Goal: Transaction & Acquisition: Purchase product/service

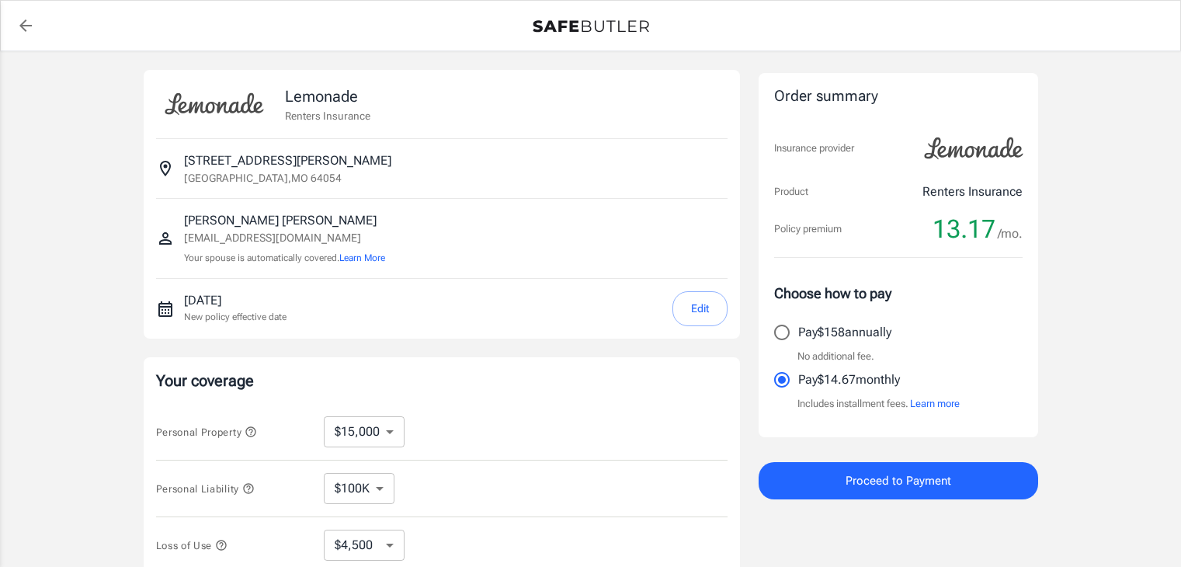
select select "15000"
select select "500"
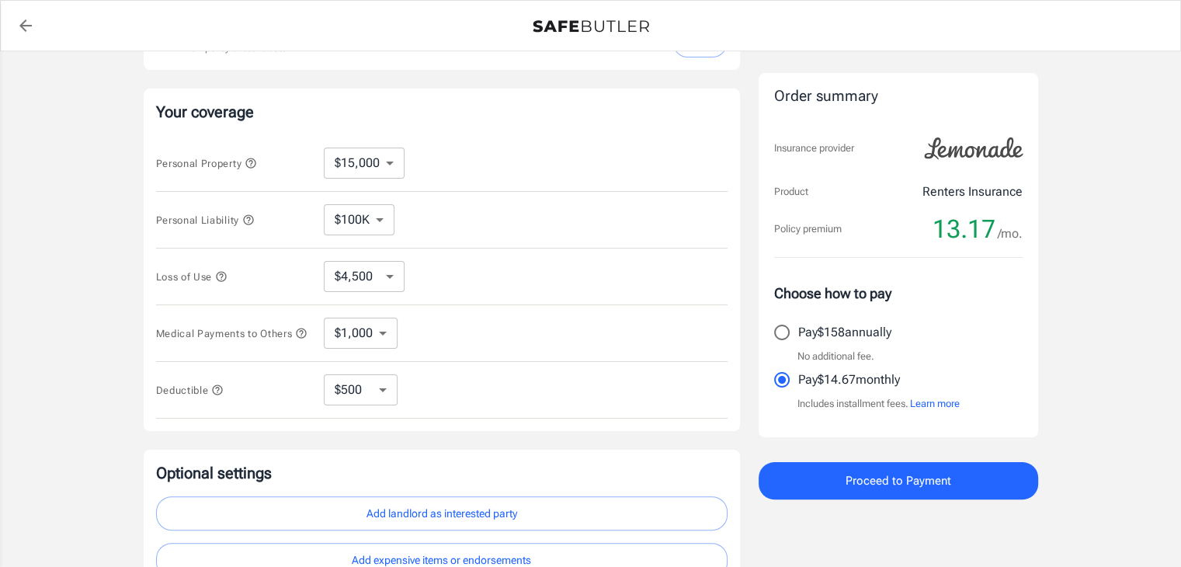
scroll to position [267, 0]
click at [398, 169] on select "$10,000 $15,000 $20,000 $25,000 $30,000 $40,000 $50,000 $100K $150K $200K $250K" at bounding box center [364, 164] width 81 height 31
select select "50000"
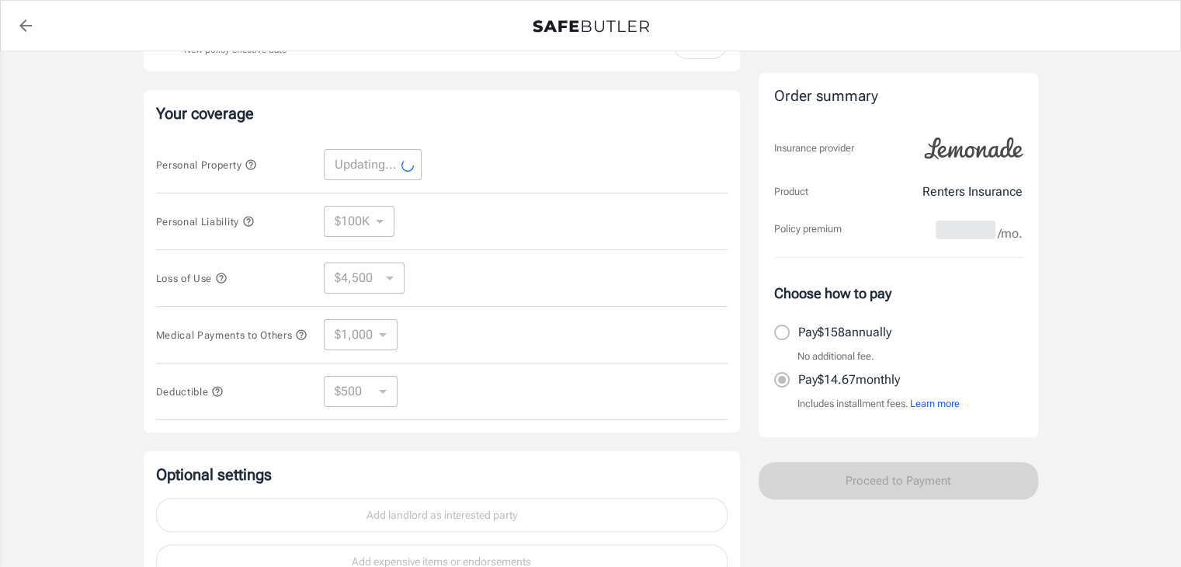
select select "50000"
select select "15000"
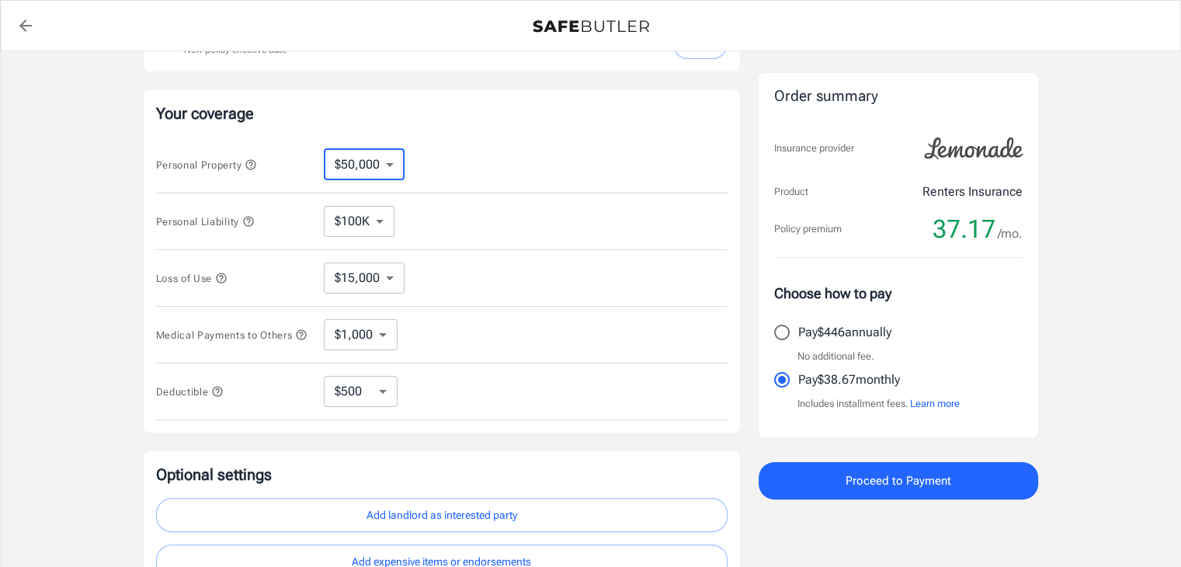
click at [391, 170] on select "$10,000 $15,000 $20,000 $25,000 $30,000 $40,000 $50,000 $100K $150K $200K $250K" at bounding box center [364, 164] width 81 height 31
select select "30000"
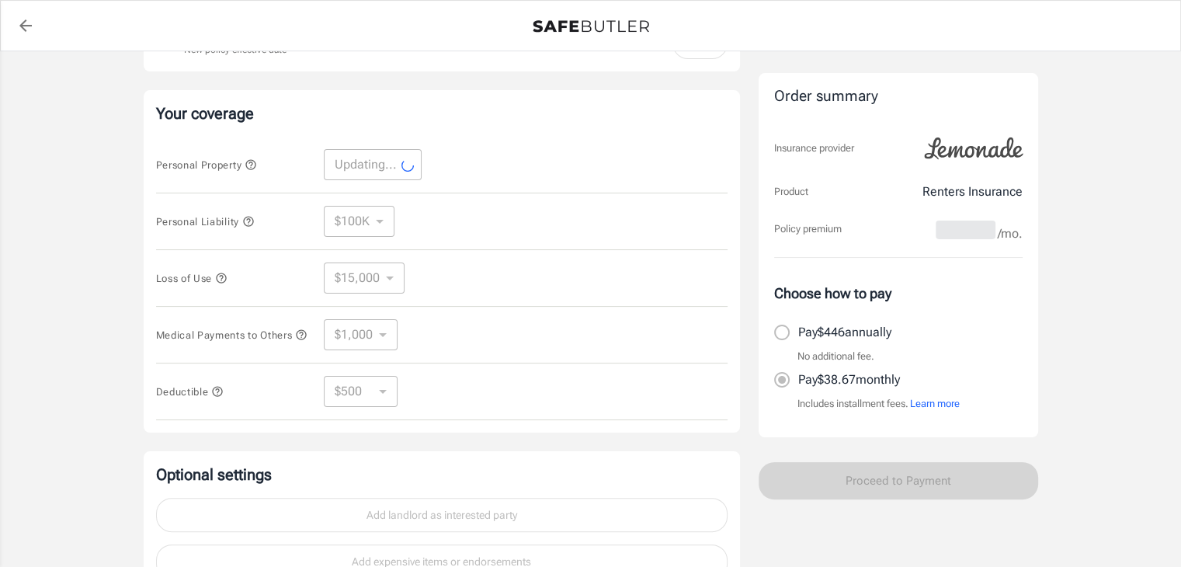
select select "30000"
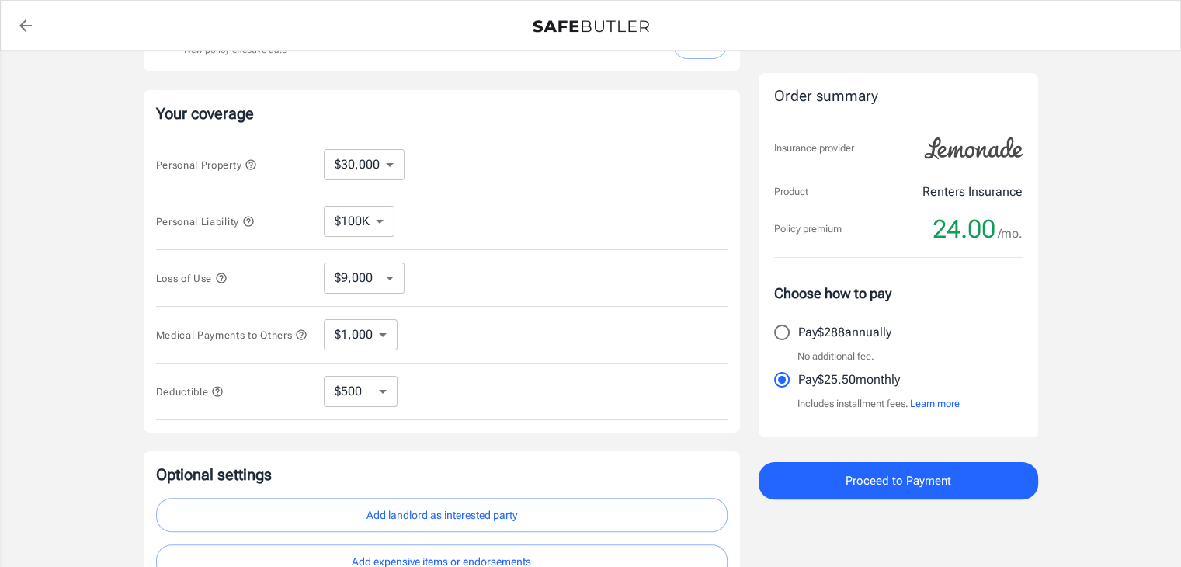
click at [388, 277] on select "$9,000 $15,000 $24,000 $36,000 $51,000 $72,000 $102K $144K $198K" at bounding box center [364, 278] width 81 height 31
select select "15000"
click at [222, 279] on icon "button" at bounding box center [221, 278] width 12 height 12
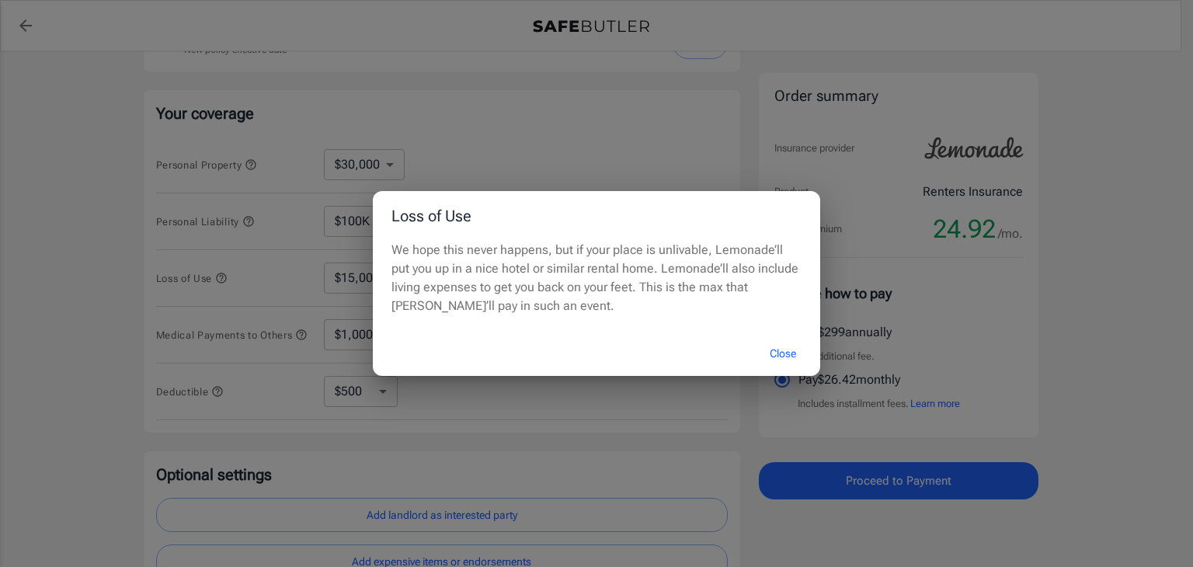
click at [778, 352] on button "Close" at bounding box center [783, 353] width 62 height 33
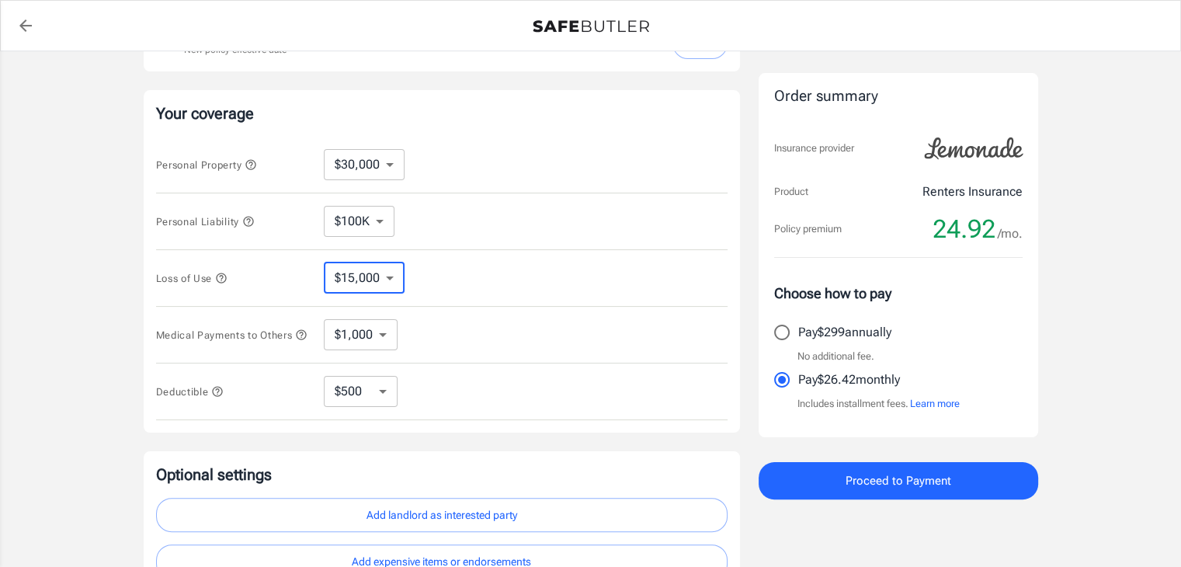
click at [393, 275] on select "$9,000 $15,000 $24,000 $36,000 $51,000 $72,000 $102K $144K $198K" at bounding box center [364, 278] width 81 height 31
select select "36000"
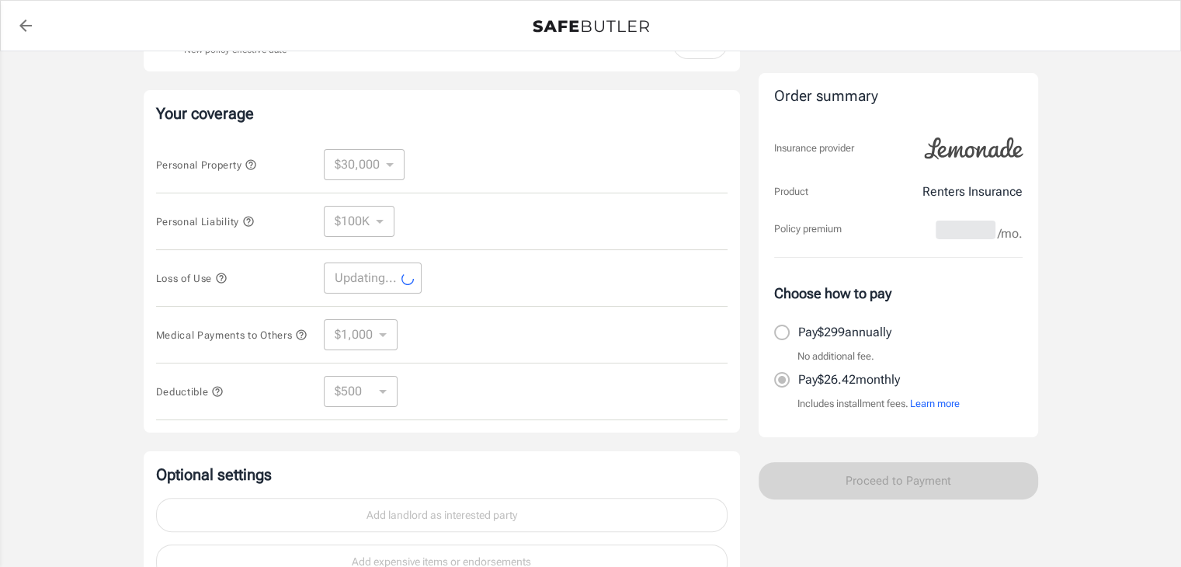
select select "36000"
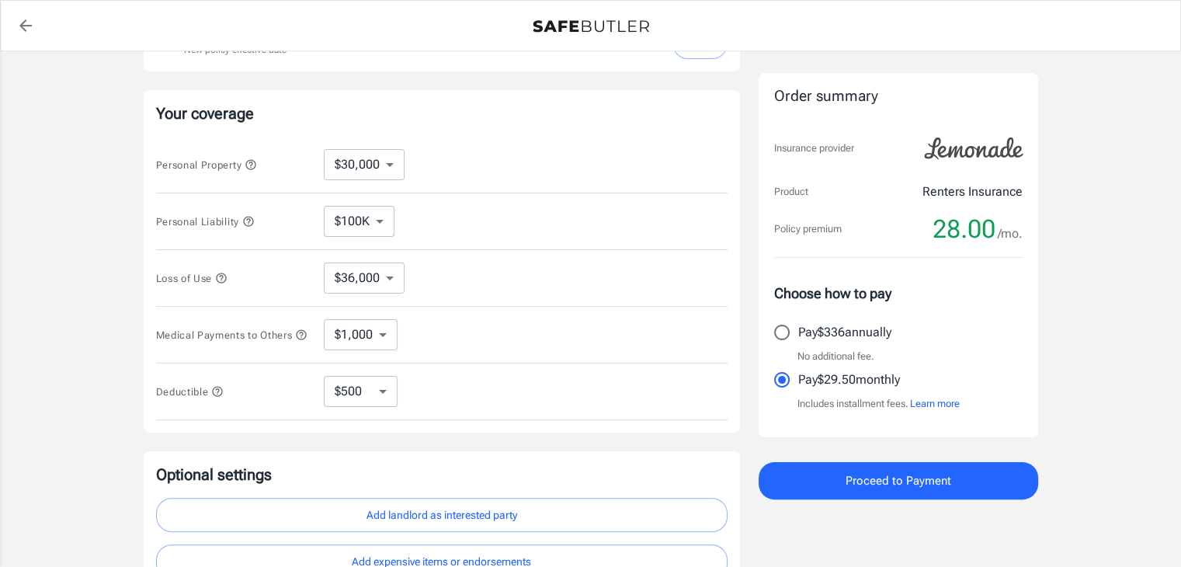
click at [384, 340] on select "$1,000 $2,000 $3,000 $4,000 $5,000" at bounding box center [361, 334] width 74 height 31
select select "5000"
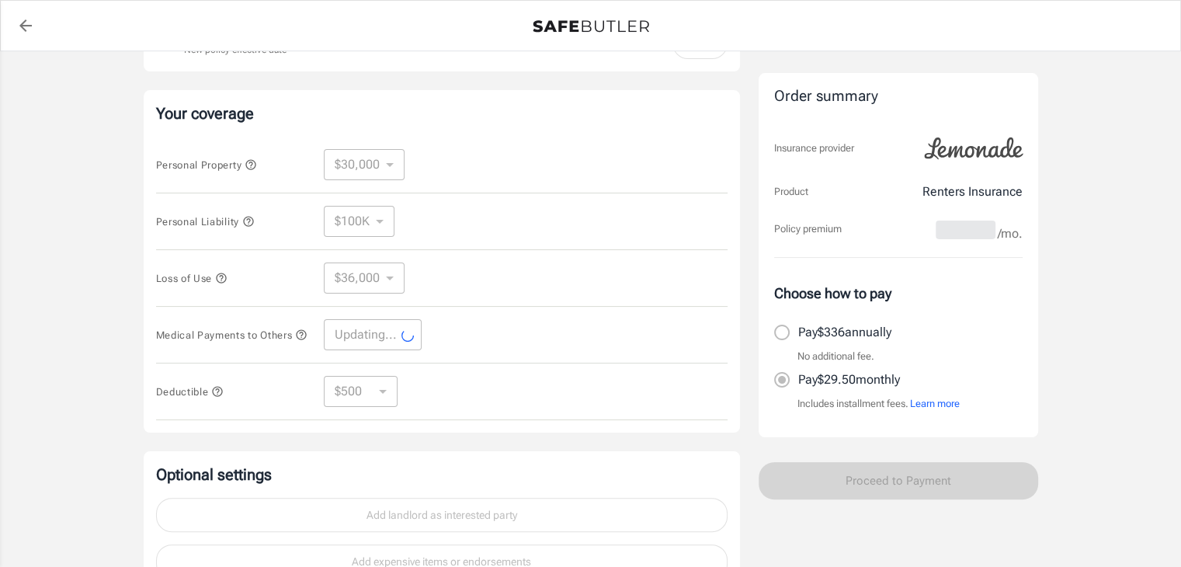
select select "5000"
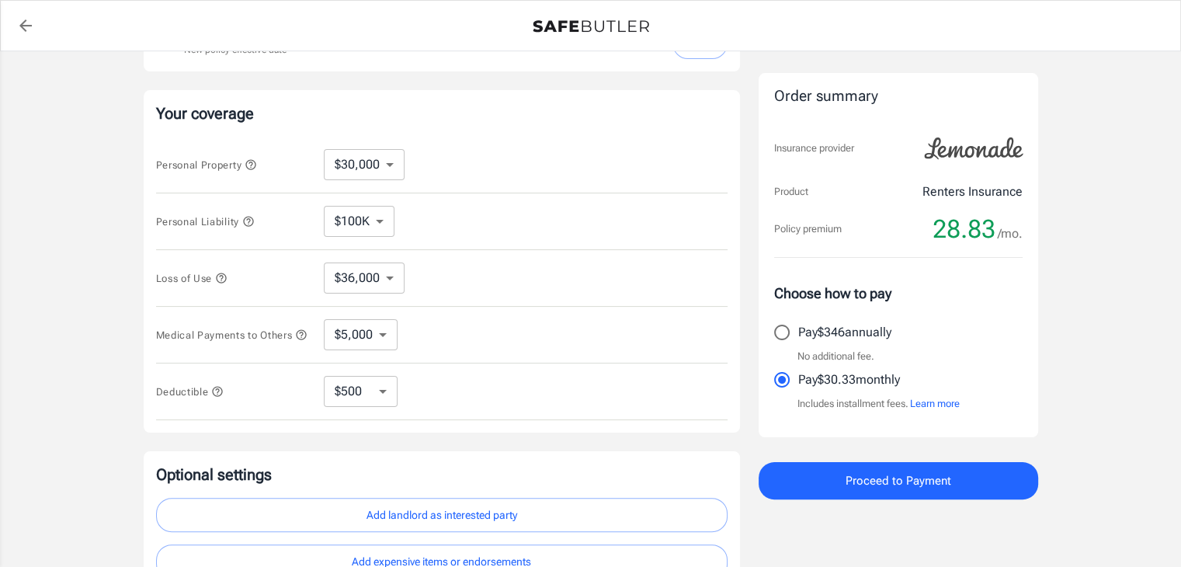
click at [295, 341] on icon "button" at bounding box center [301, 335] width 12 height 12
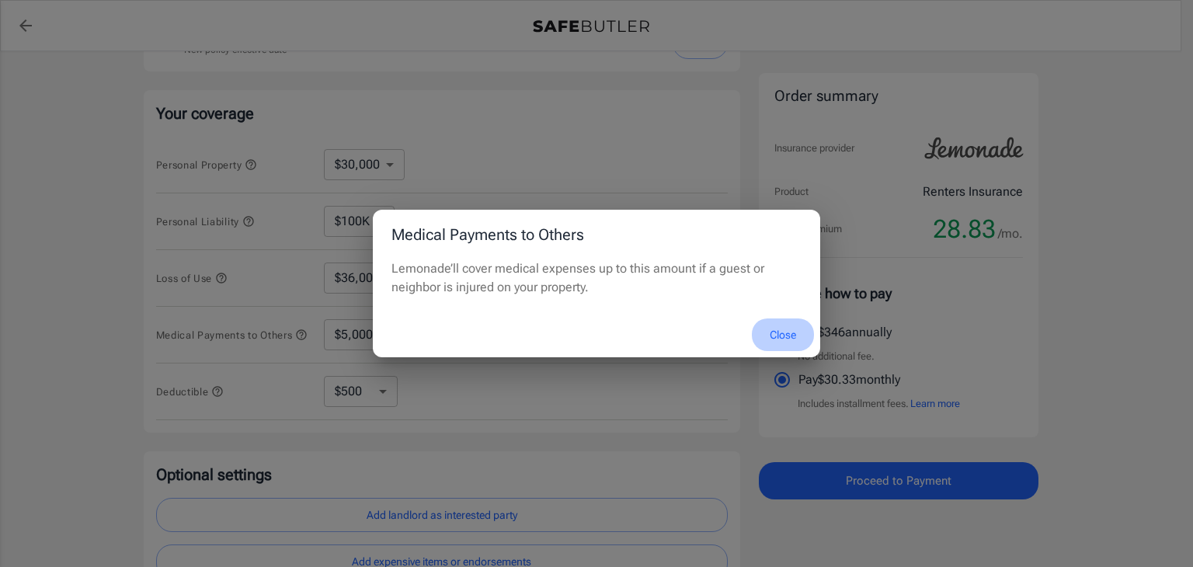
click at [767, 333] on button "Close" at bounding box center [783, 334] width 62 height 33
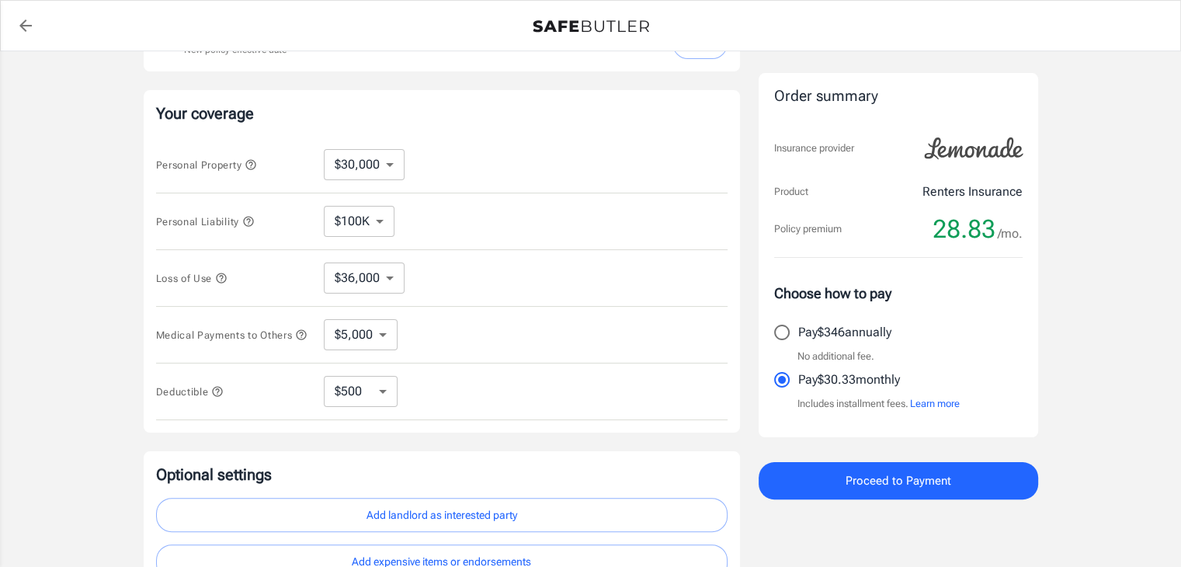
click at [251, 222] on icon "button" at bounding box center [248, 221] width 10 height 10
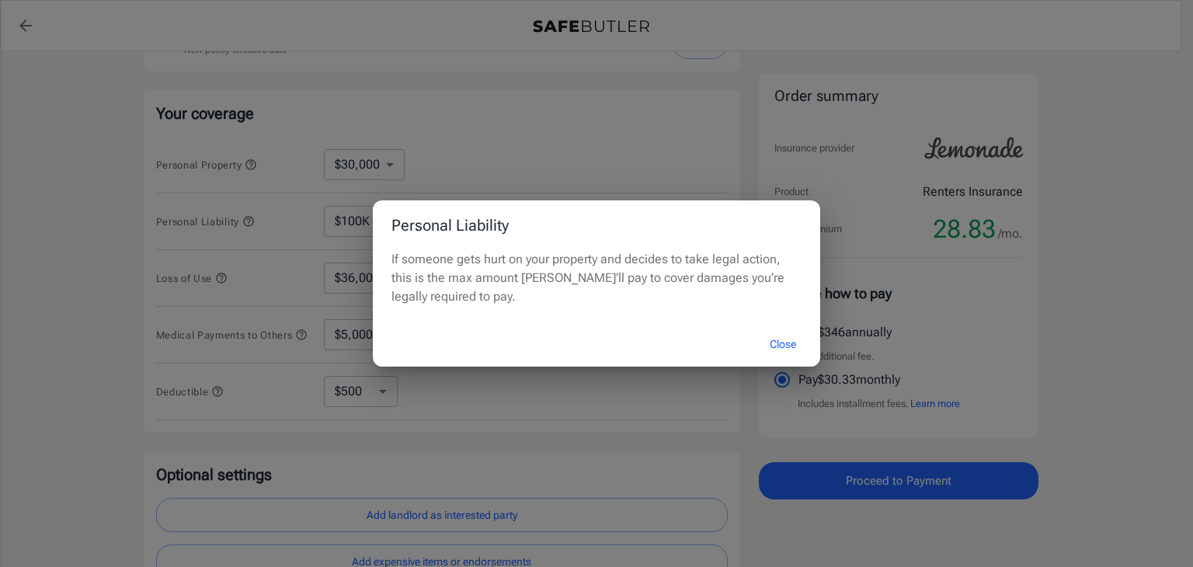
click at [773, 338] on button "Close" at bounding box center [783, 344] width 62 height 33
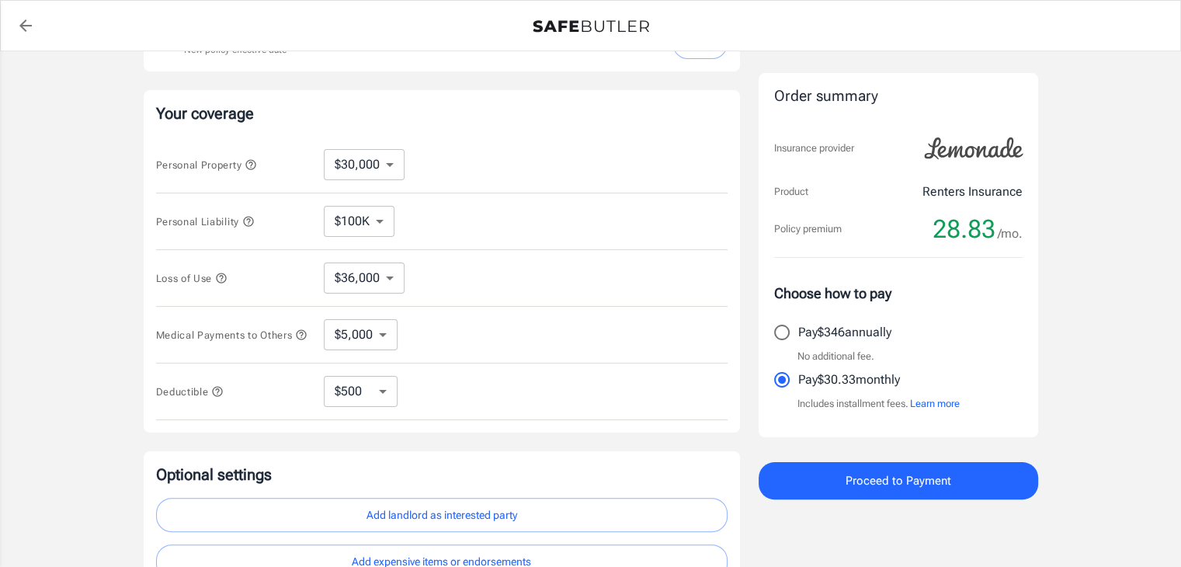
click at [379, 220] on select "$100K $200K $300K $400K $500K" at bounding box center [359, 221] width 71 height 31
click at [503, 251] on div "Loss of Use $9,000 $15,000 $24,000 $36,000 $51,000 $72,000 $102K $144K $198K ​" at bounding box center [442, 278] width 572 height 57
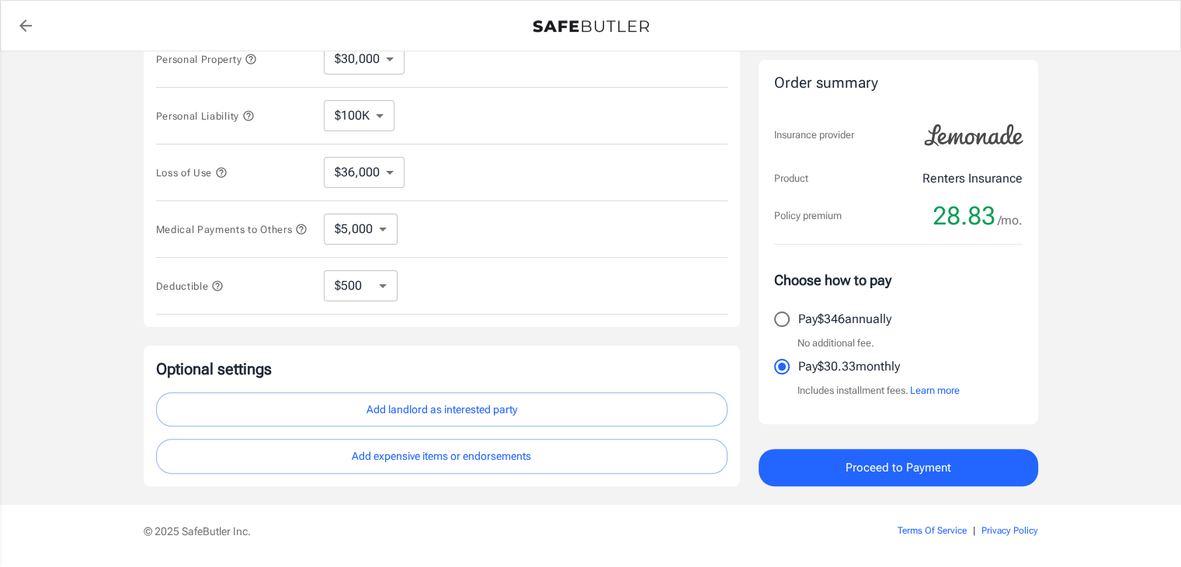
scroll to position [345, 0]
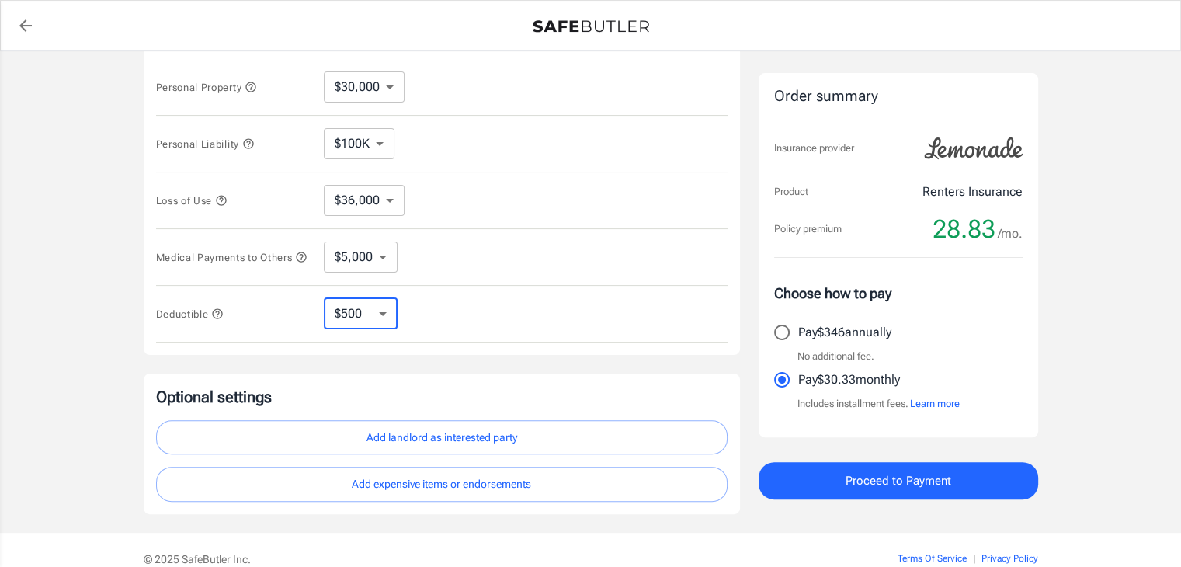
click at [382, 325] on select "$250 $500 $1,000 $2,500" at bounding box center [361, 313] width 74 height 31
select select "1000"
click at [379, 329] on select "$250 $500 $1,000 $2,500" at bounding box center [361, 313] width 74 height 31
select select "250"
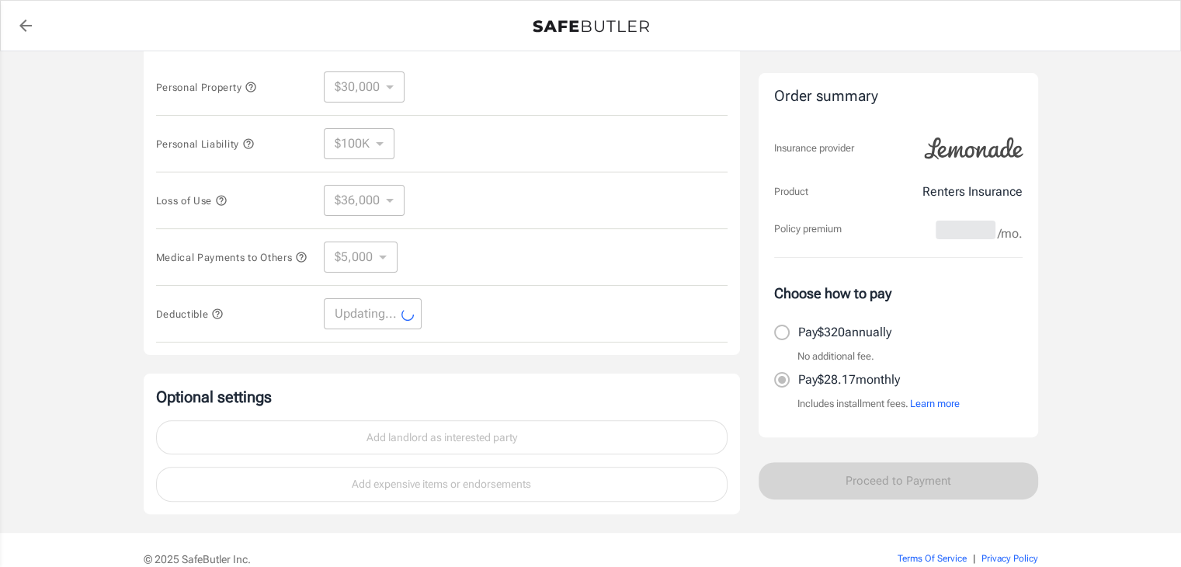
select select "250"
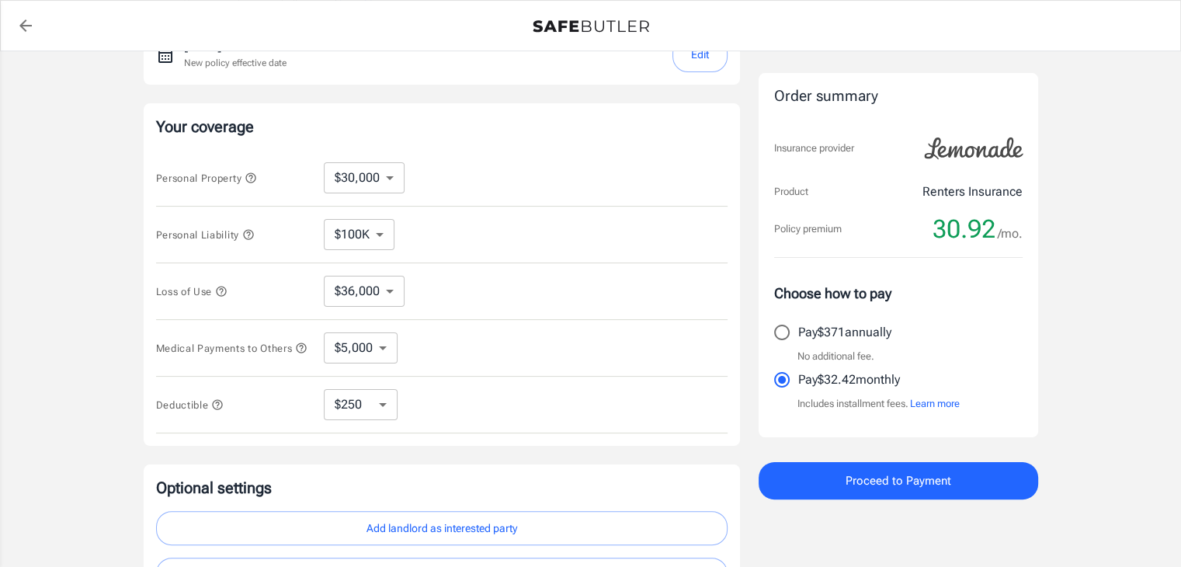
scroll to position [267, 0]
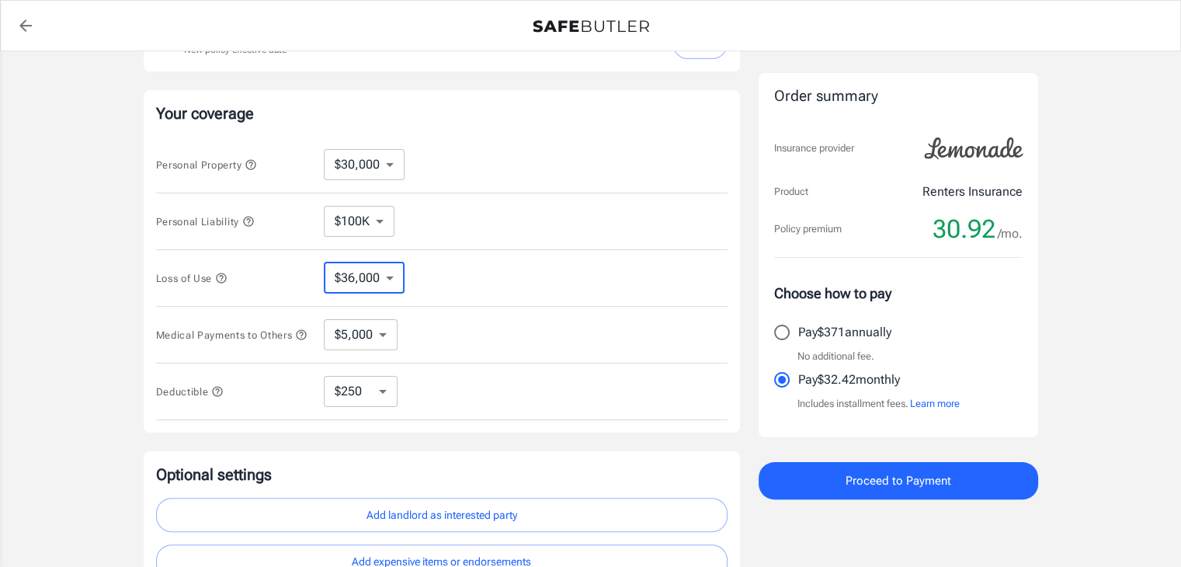
click at [391, 287] on select "$9,000 $15,000 $24,000 $36,000 $51,000 $72,000 $102K $144K $198K" at bounding box center [364, 278] width 81 height 31
select select "24000"
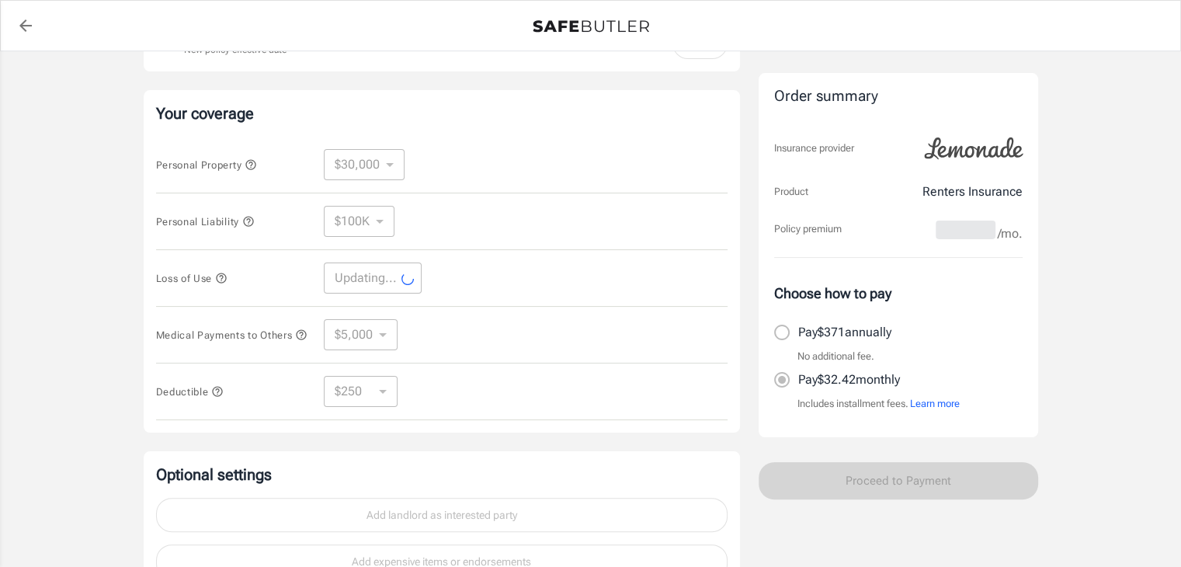
select select "24000"
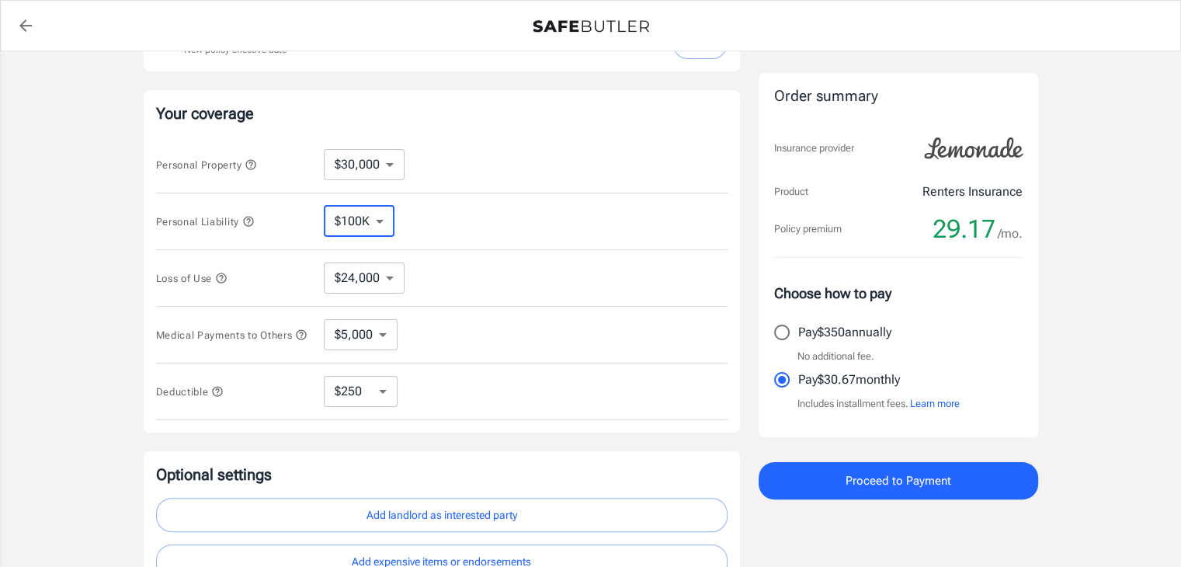
click at [390, 225] on select "$100K $200K $300K $400K $500K" at bounding box center [359, 221] width 71 height 31
click at [392, 170] on select "$10,000 $15,000 $20,000 $25,000 $30,000 $40,000 $50,000 $100K $150K $200K $250K" at bounding box center [364, 164] width 81 height 31
select select "25000"
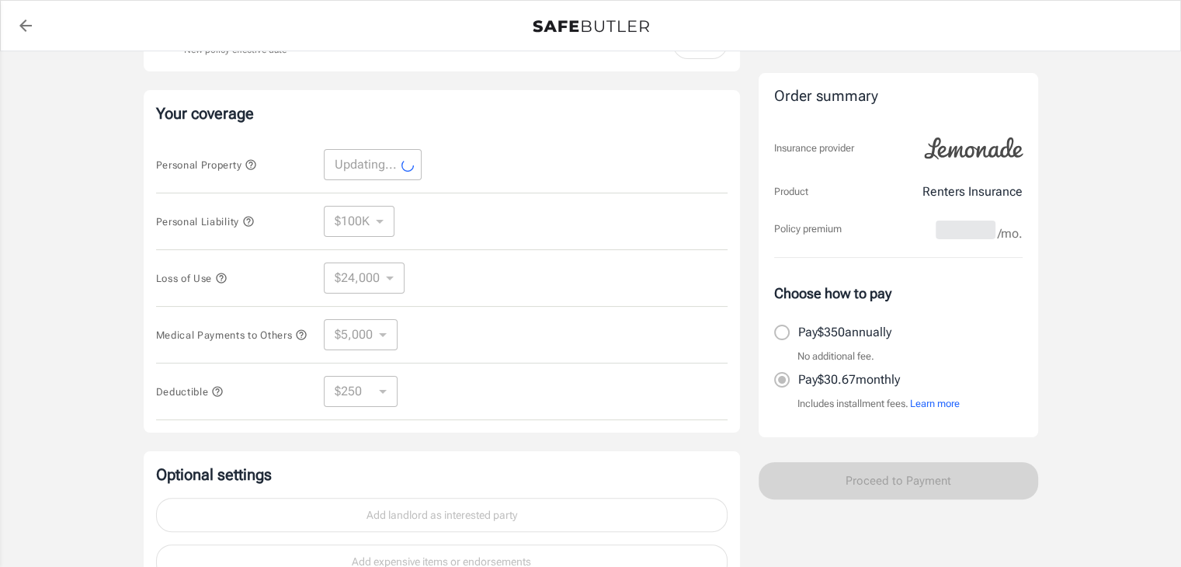
select select "25000"
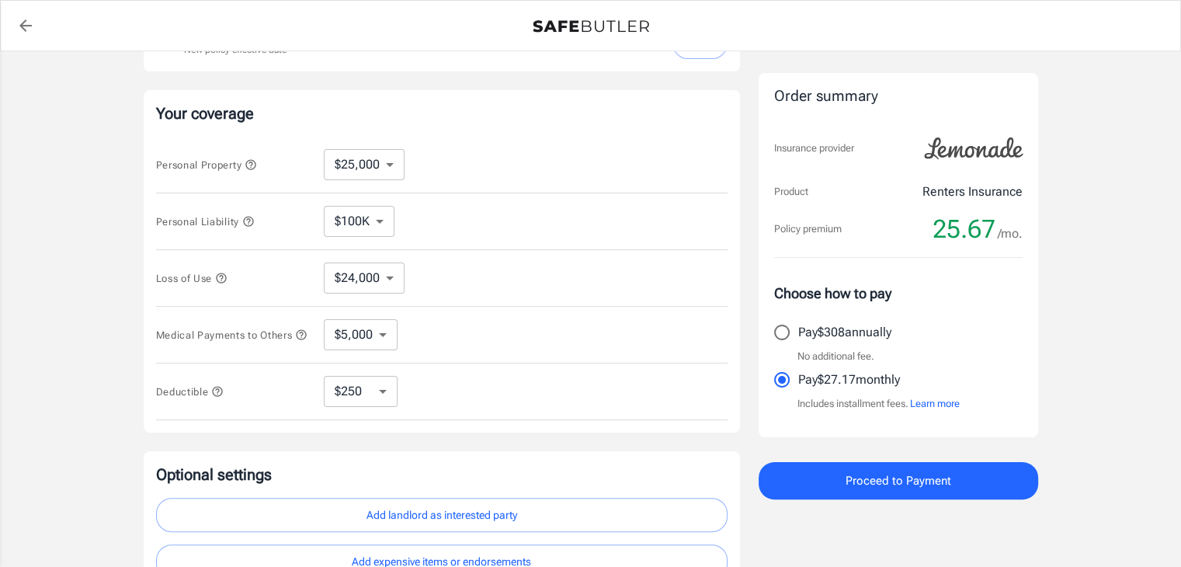
scroll to position [345, 0]
